Goal: Navigation & Orientation: Find specific page/section

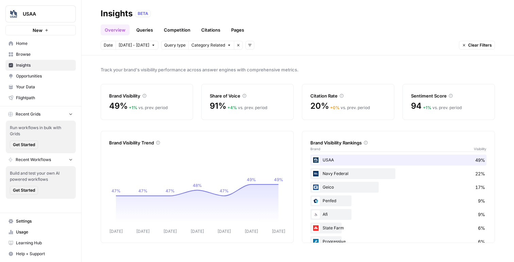
click at [36, 79] on span "Opportunities" at bounding box center [44, 76] width 57 height 6
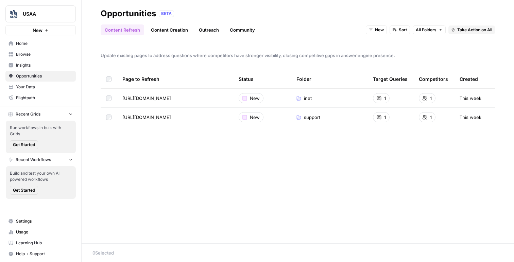
click at [175, 30] on link "Content Creation" at bounding box center [169, 29] width 45 height 11
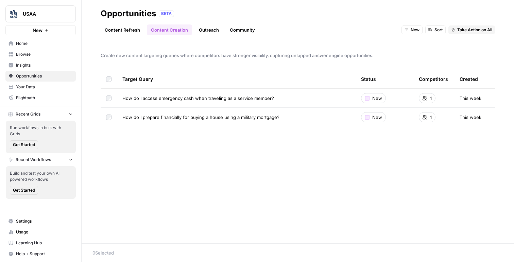
click at [209, 26] on link "Outreach" at bounding box center [209, 29] width 28 height 11
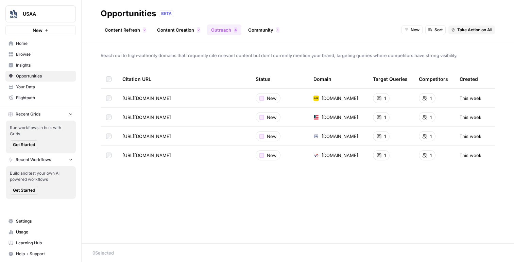
click at [262, 33] on link "Community 1" at bounding box center [263, 29] width 39 height 11
